Goal: Communication & Community: Ask a question

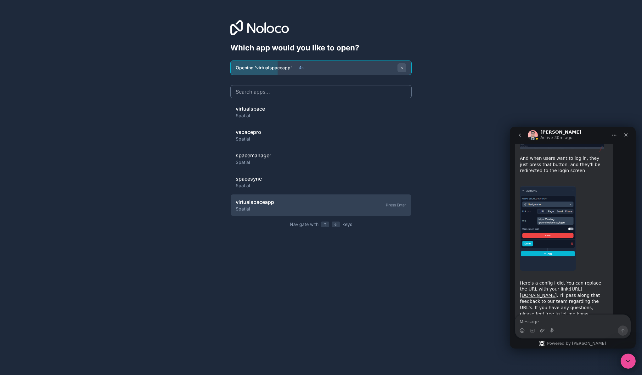
scroll to position [1422, 0]
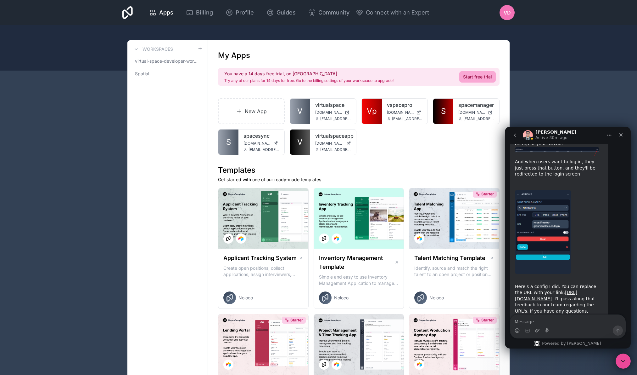
scroll to position [1422, 0]
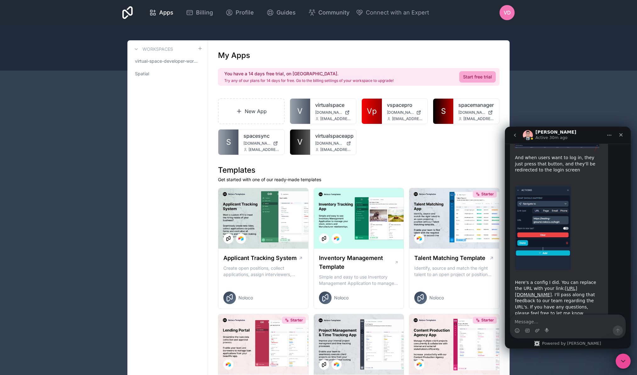
click at [553, 320] on textarea "Message…" at bounding box center [567, 319] width 115 height 11
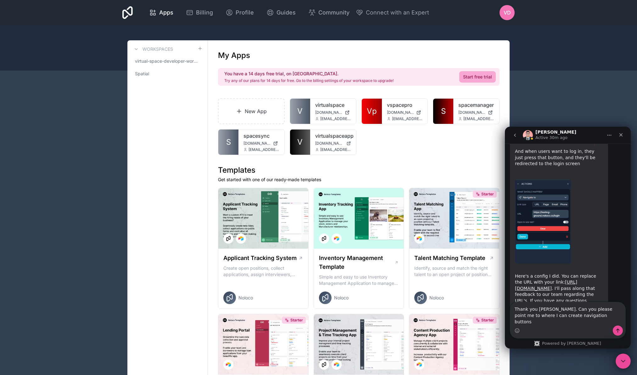
type textarea "Thank you [PERSON_NAME]. Can you please point me to where I can create navigati…"
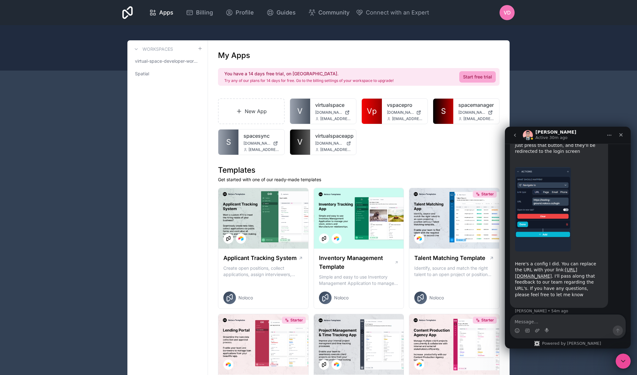
scroll to position [1447, 0]
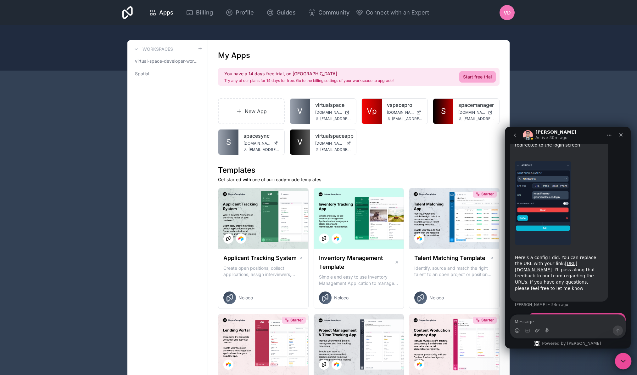
click at [625, 361] on icon "Close Intercom Messenger" at bounding box center [623, 360] width 8 height 8
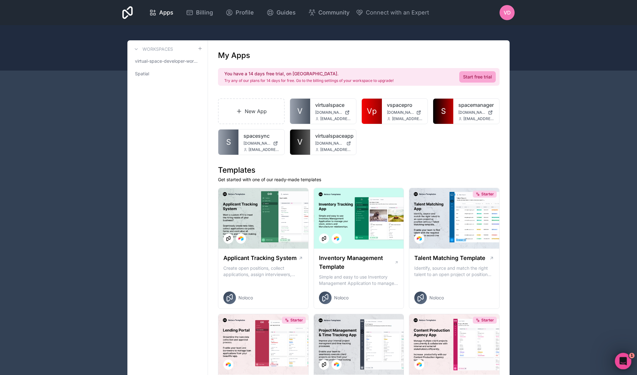
scroll to position [1446, 0]
click at [624, 361] on icon "Open Intercom Messenger" at bounding box center [622, 360] width 10 height 10
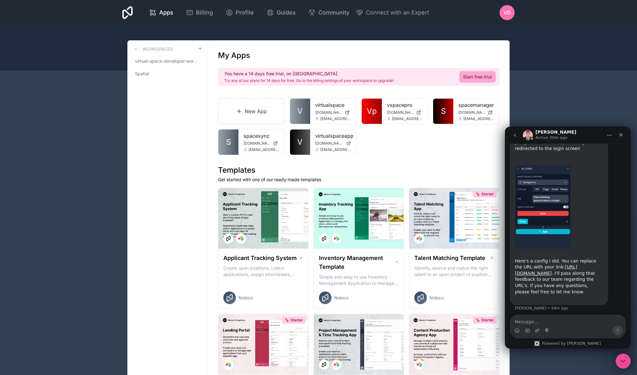
scroll to position [1447, 0]
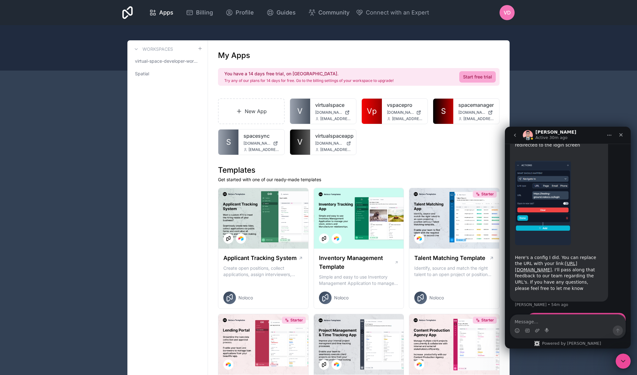
click at [516, 136] on icon "go back" at bounding box center [515, 134] width 5 height 5
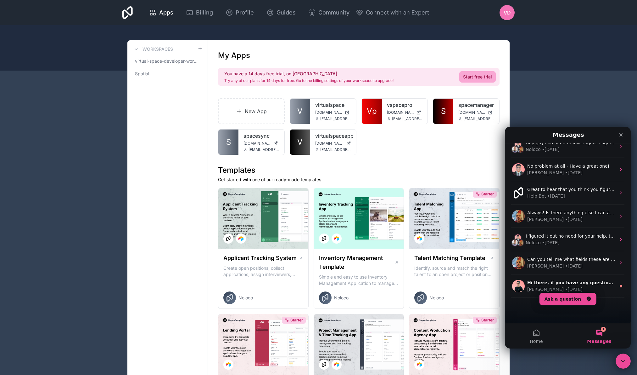
scroll to position [220, 0]
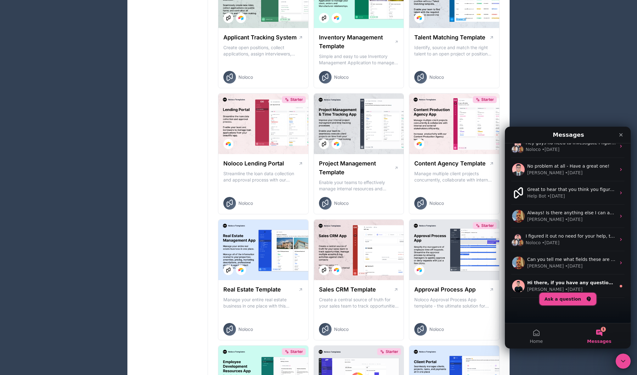
click at [578, 299] on button "Ask a question" at bounding box center [568, 298] width 57 height 13
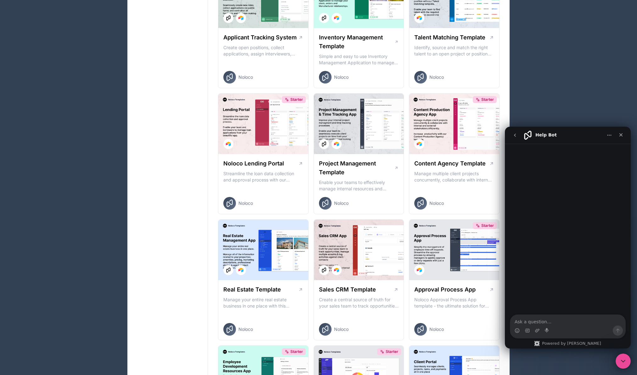
scroll to position [7, 0]
click at [566, 325] on div "Intercom messenger" at bounding box center [567, 330] width 115 height 10
click at [572, 320] on textarea "Ask a question…" at bounding box center [567, 319] width 115 height 11
type textarea "how to create navigation buttons"
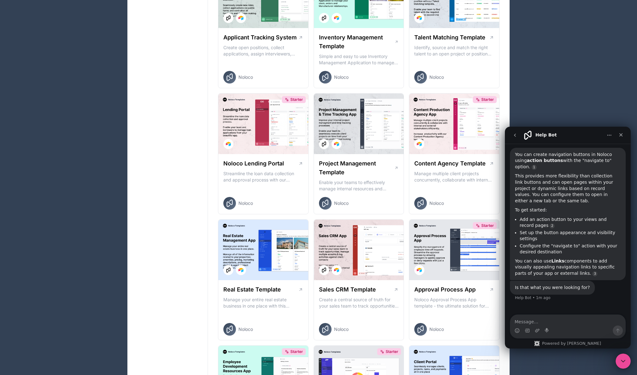
click at [516, 137] on icon "go back" at bounding box center [515, 134] width 5 height 5
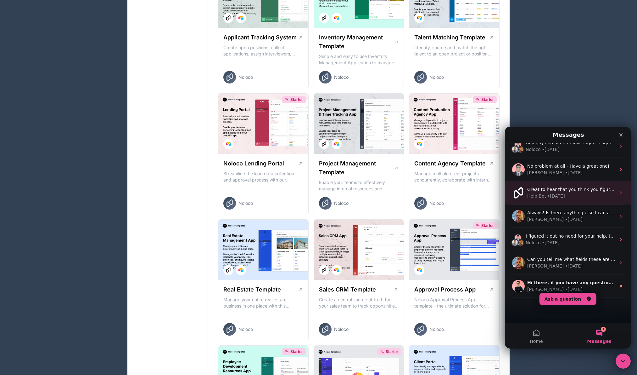
scroll to position [0, 0]
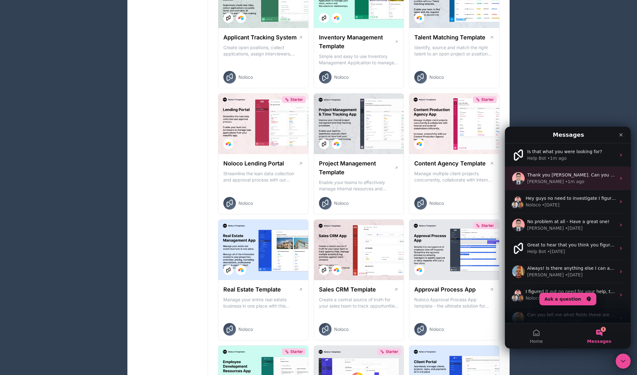
click at [536, 176] on span "Thank you [PERSON_NAME]. Can you please point me to where I can create navigati…" at bounding box center [633, 174] width 212 height 5
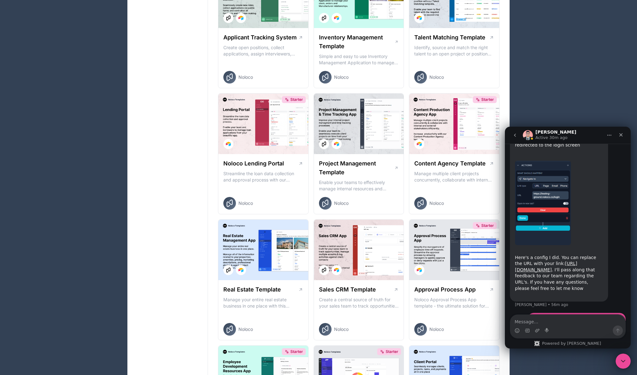
scroll to position [214, 0]
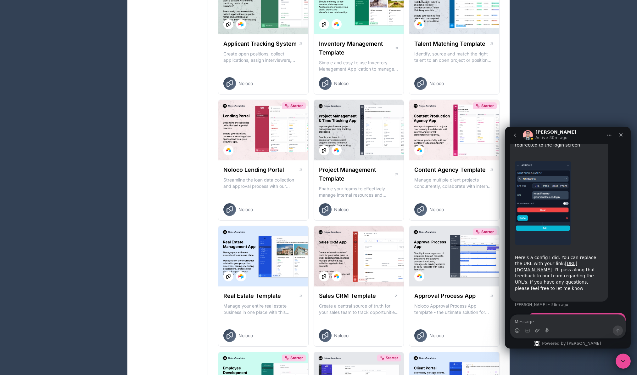
click at [561, 324] on textarea "Message…" at bounding box center [567, 319] width 115 height 11
type textarea "Found it, thank you"
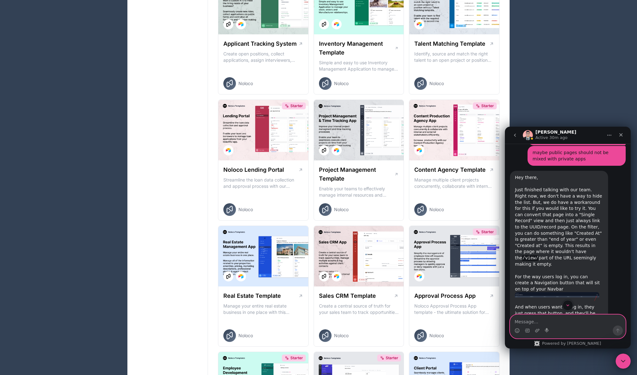
scroll to position [1269, 0]
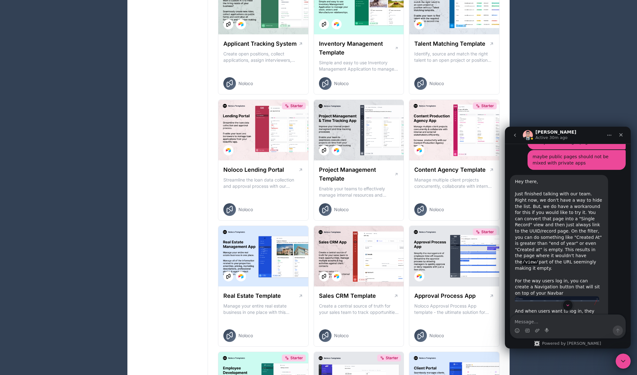
click at [551, 296] on img "David says…" at bounding box center [557, 300] width 84 height 9
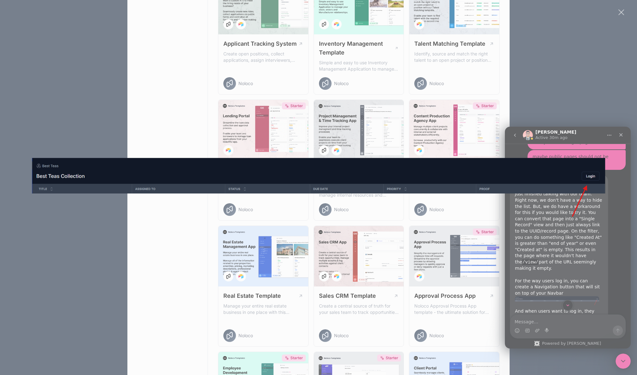
click at [592, 239] on div "Intercom messenger" at bounding box center [318, 187] width 637 height 375
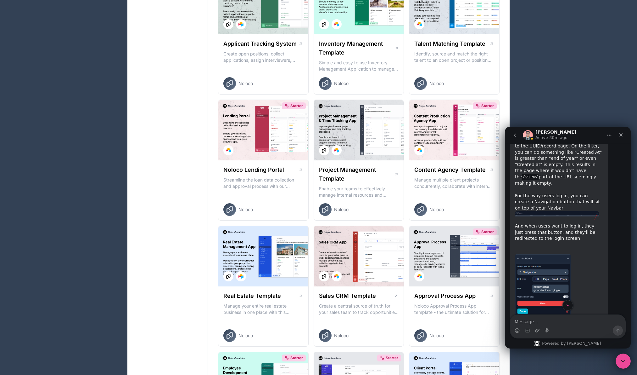
scroll to position [1379, 0]
